Goal: Task Accomplishment & Management: Use online tool/utility

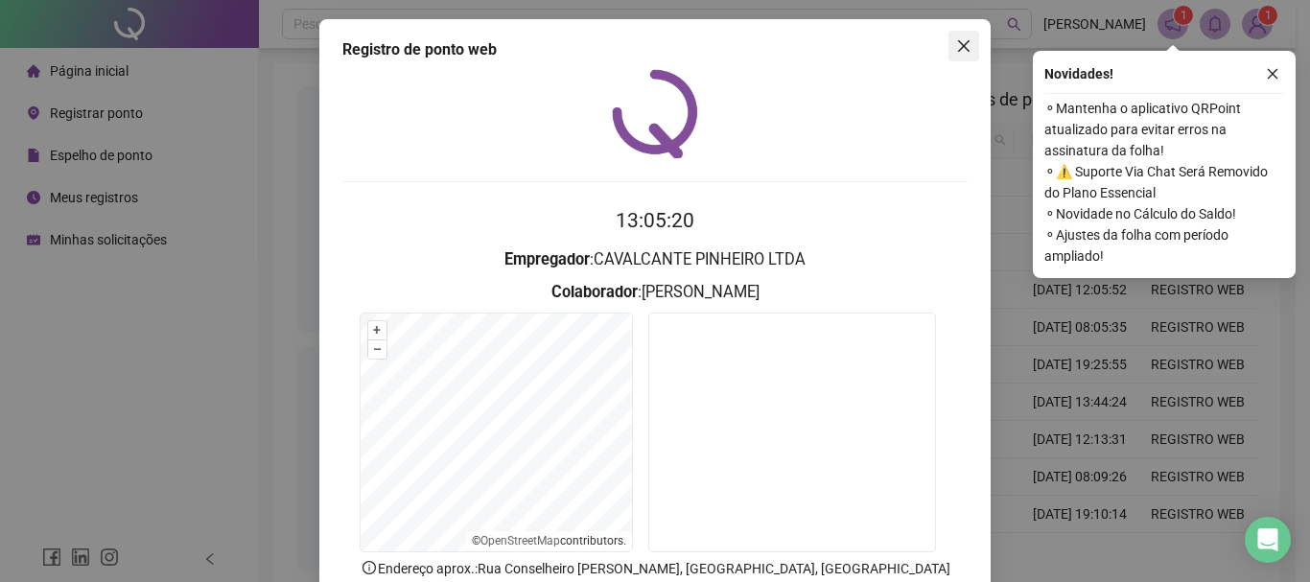
click at [956, 42] on icon "close" at bounding box center [963, 45] width 15 height 15
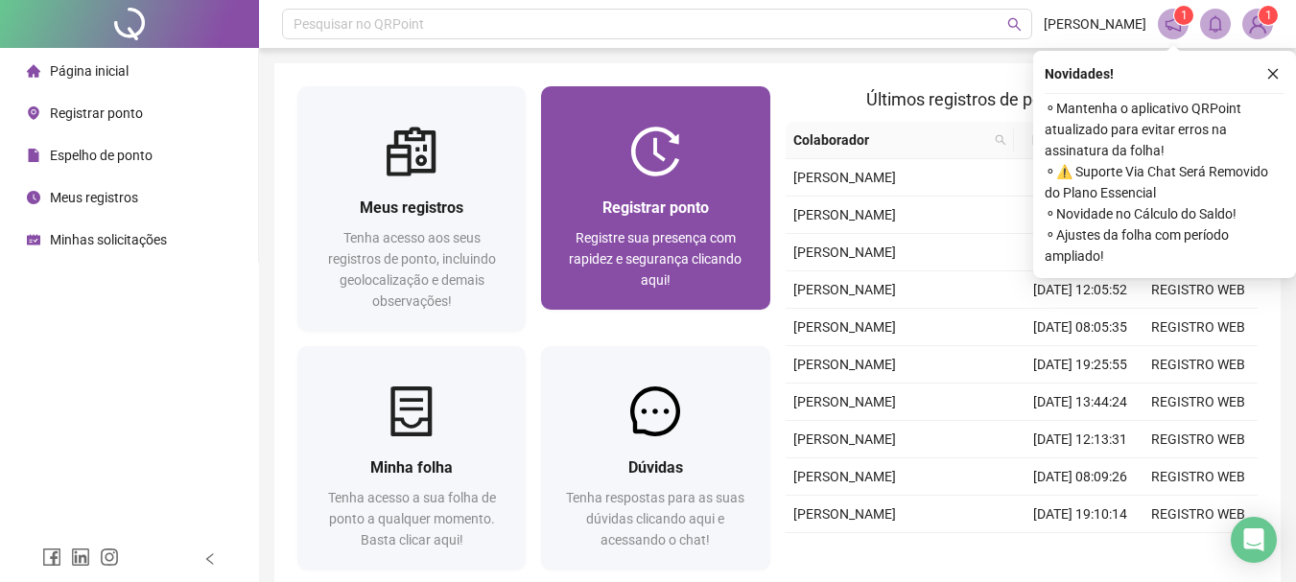
click at [630, 200] on span "Registrar ponto" at bounding box center [655, 208] width 106 height 18
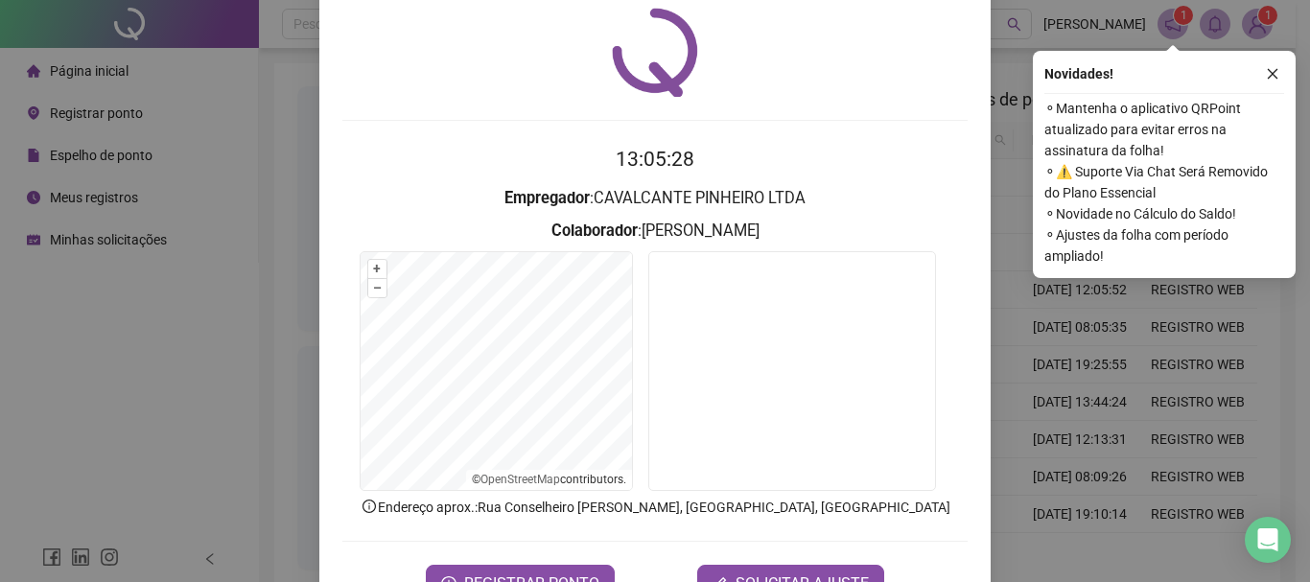
scroll to position [96, 0]
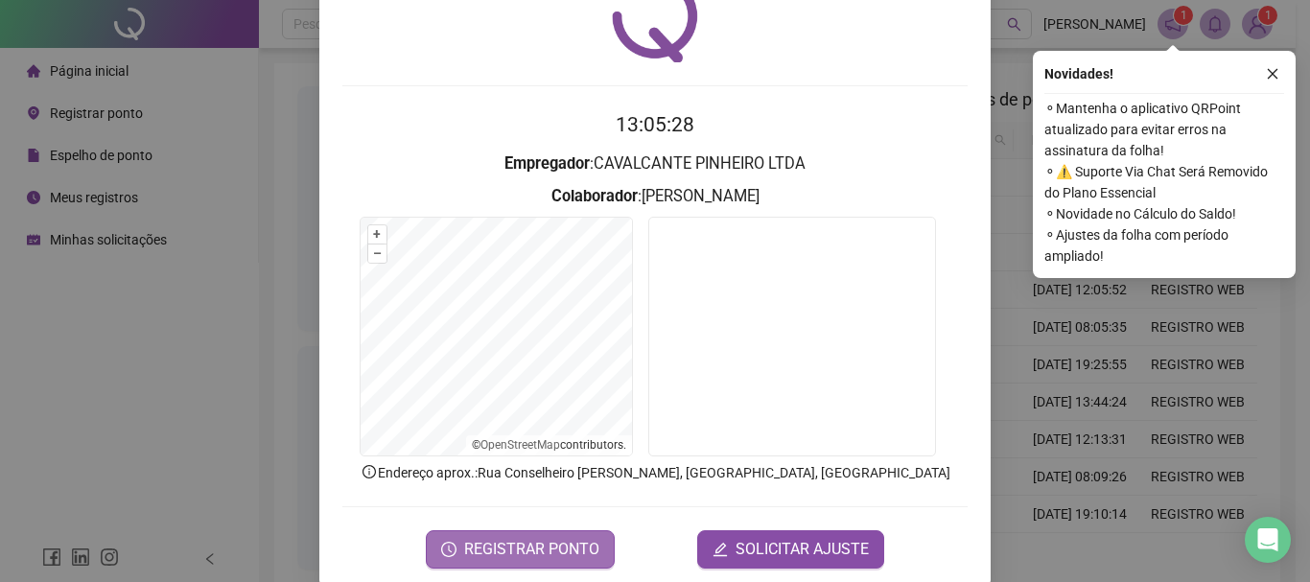
click at [531, 541] on span "REGISTRAR PONTO" at bounding box center [531, 549] width 135 height 23
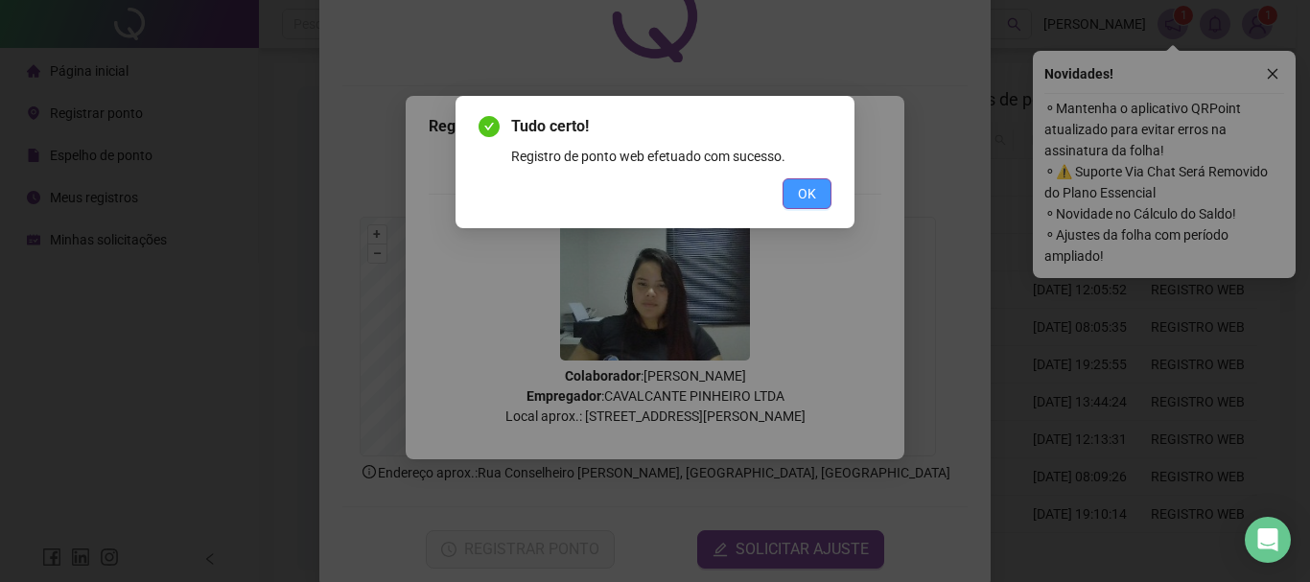
click at [802, 178] on button "OK" at bounding box center [807, 193] width 49 height 31
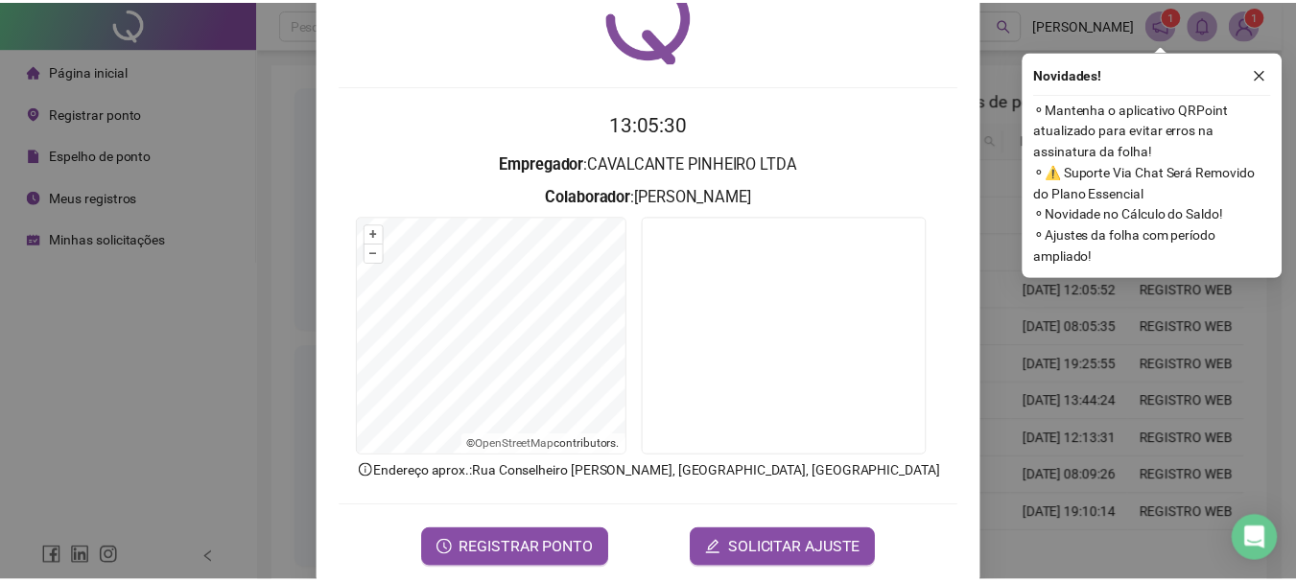
scroll to position [0, 0]
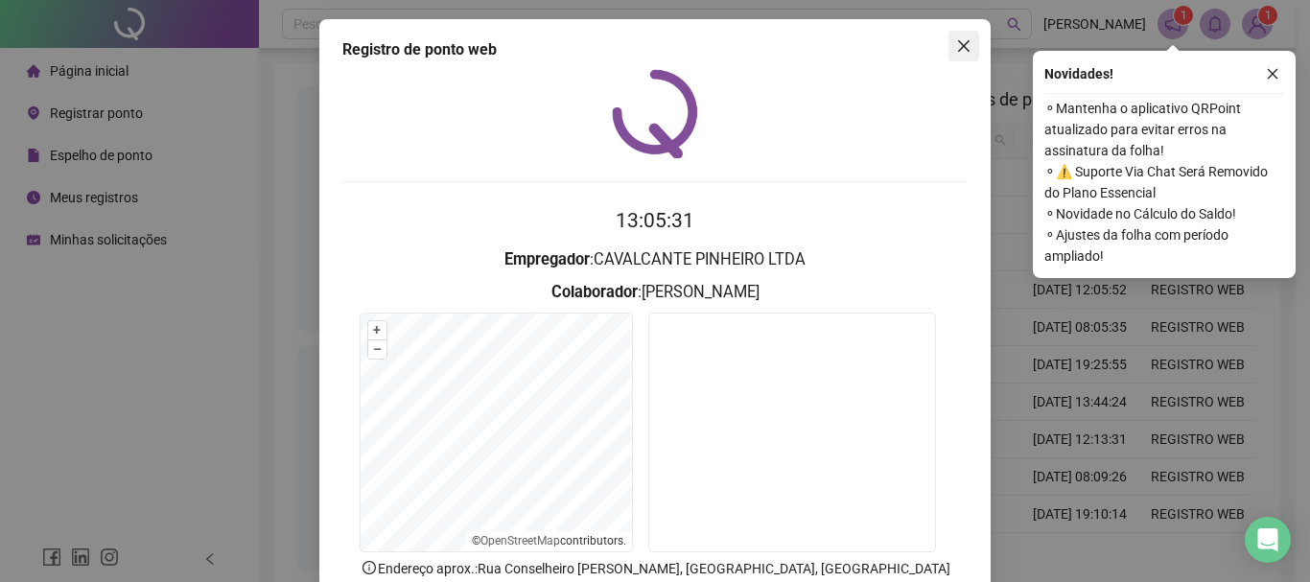
click at [958, 55] on button "Close" at bounding box center [964, 46] width 31 height 31
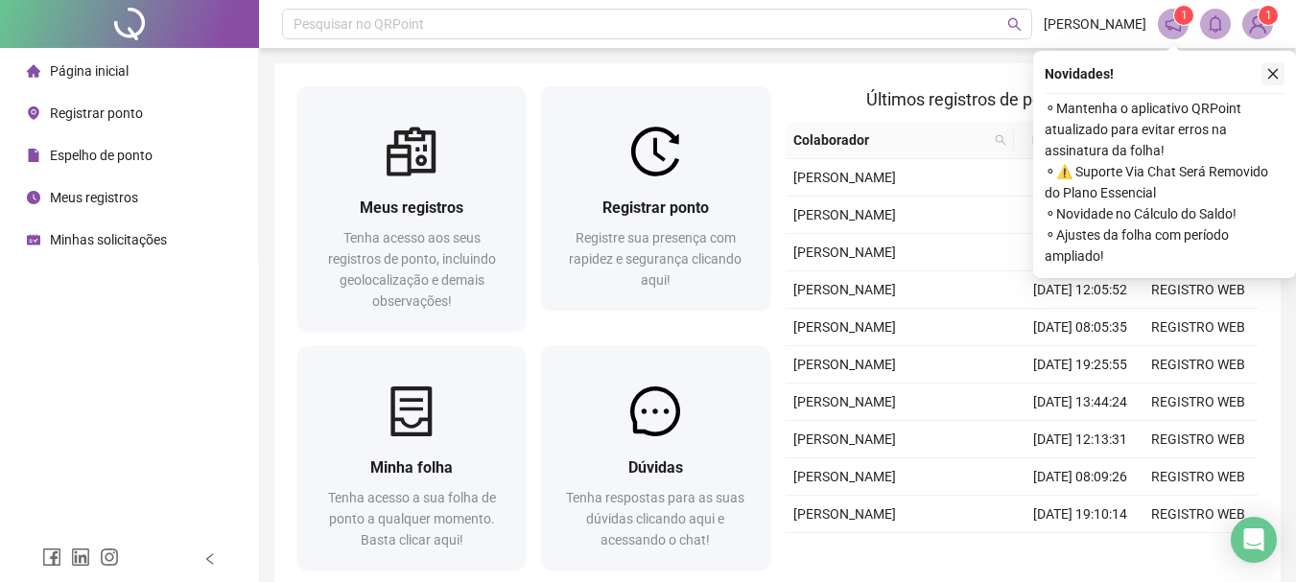
click at [1271, 79] on icon "close" at bounding box center [1272, 73] width 13 height 13
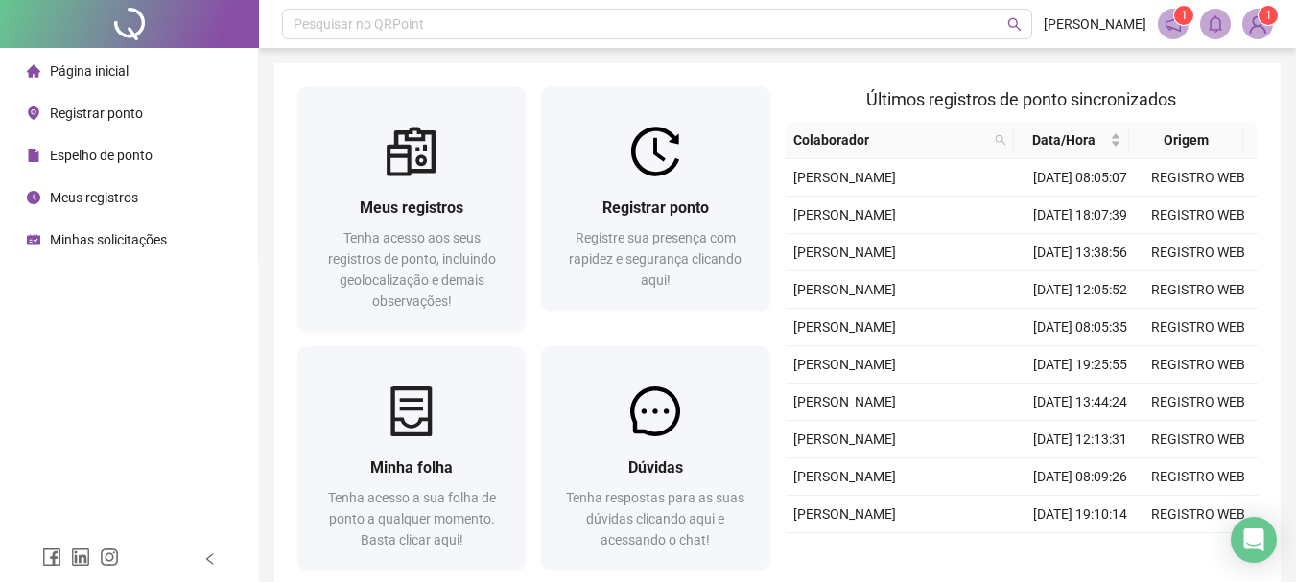
click at [1179, 36] on span "1" at bounding box center [1173, 24] width 31 height 31
click at [1178, 31] on icon "notification" at bounding box center [1173, 23] width 15 height 15
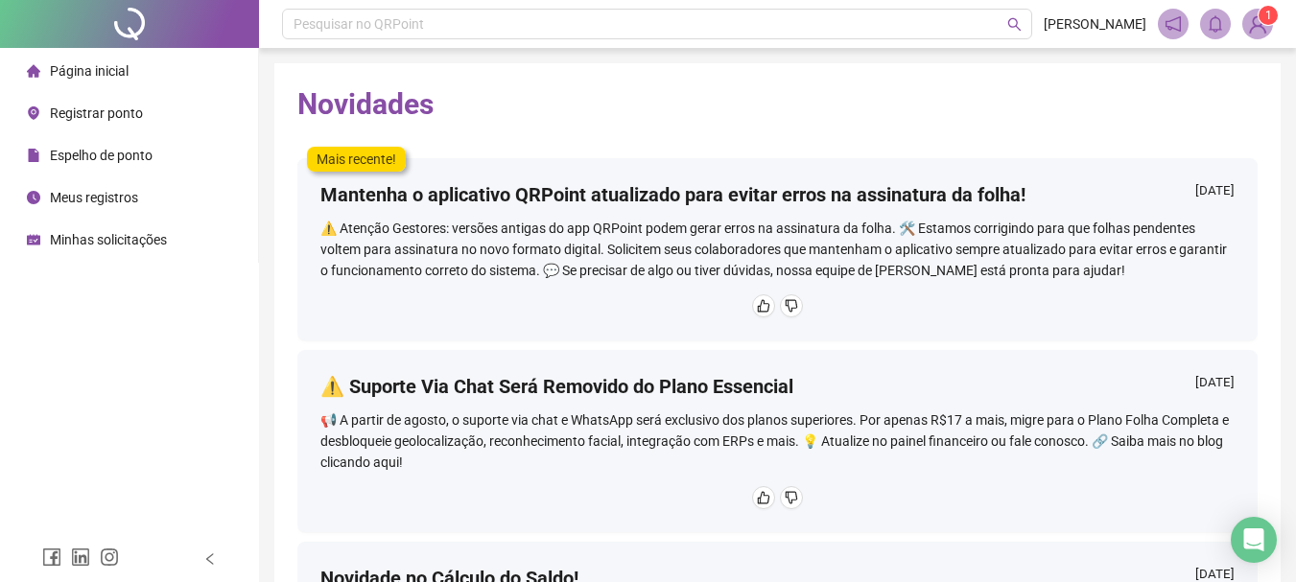
click at [73, 75] on span "Página inicial" at bounding box center [89, 70] width 79 height 15
